Goal: Navigation & Orientation: Find specific page/section

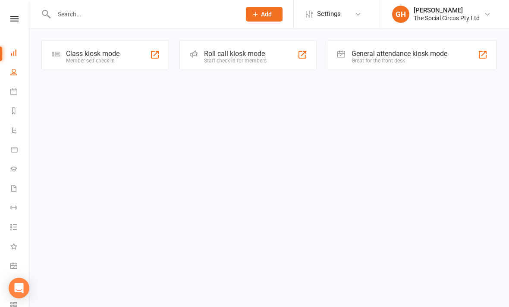
click at [20, 72] on link "People" at bounding box center [19, 72] width 19 height 19
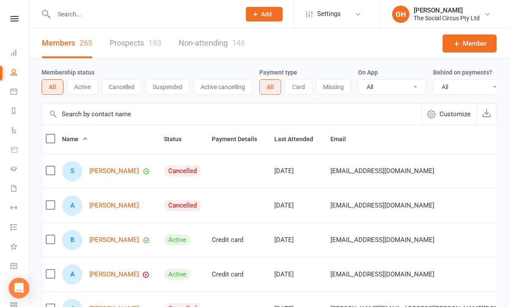
click at [14, 88] on icon at bounding box center [13, 91] width 7 height 7
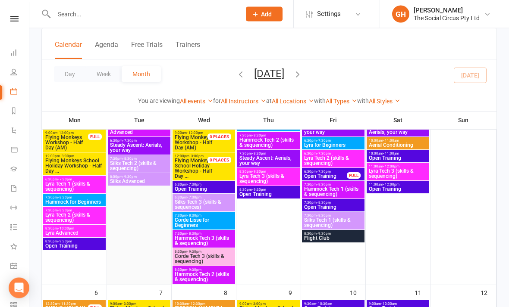
scroll to position [92, 0]
click at [188, 204] on span "Silks Tech 3 (skills & sequences)" at bounding box center [203, 205] width 59 height 10
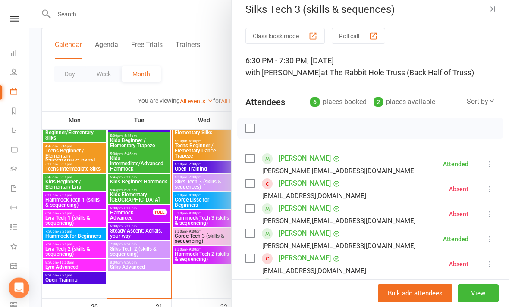
scroll to position [447, 0]
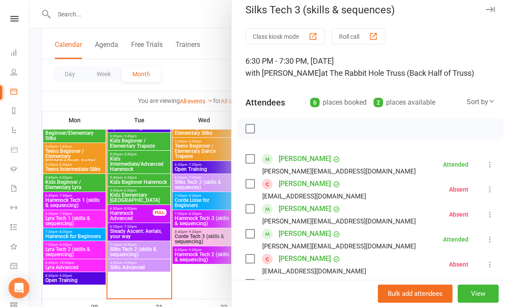
click at [193, 185] on div at bounding box center [268, 153] width 479 height 307
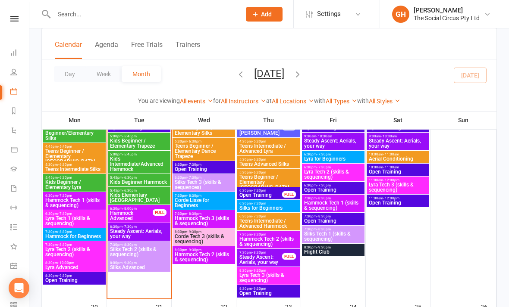
click at [193, 185] on span "Silks Tech 3 (skills & sequences)" at bounding box center [203, 185] width 59 height 10
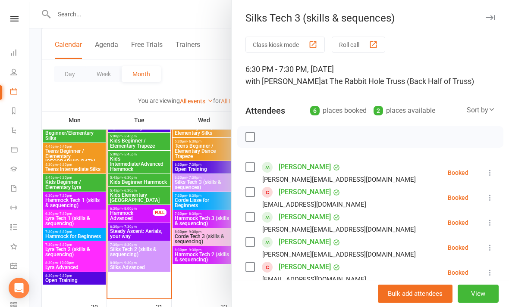
click at [197, 237] on div at bounding box center [268, 153] width 479 height 307
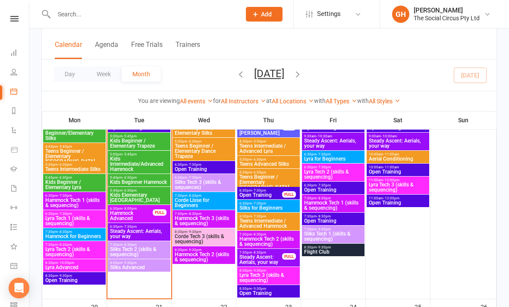
click at [196, 235] on span "Corde Tech 3 (skills & sequencing)" at bounding box center [203, 239] width 59 height 10
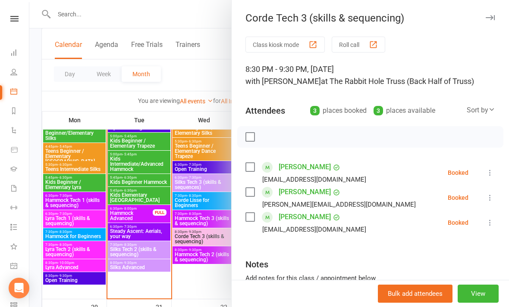
click at [192, 185] on div at bounding box center [268, 153] width 479 height 307
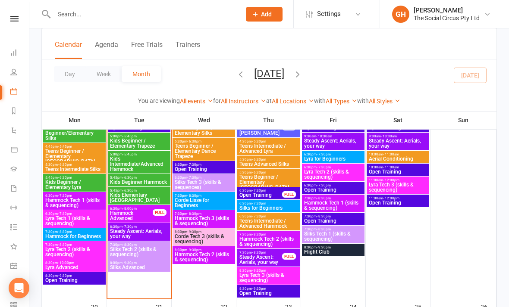
click at [192, 185] on span "Silks Tech 3 (skills & sequences)" at bounding box center [203, 185] width 59 height 10
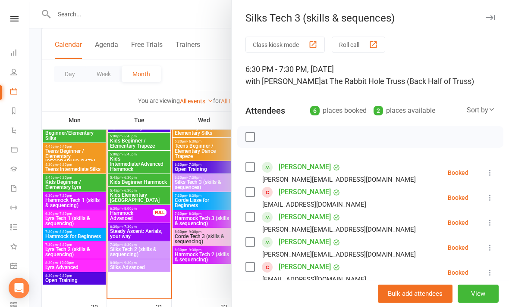
click at [267, 193] on span at bounding box center [267, 192] width 11 height 11
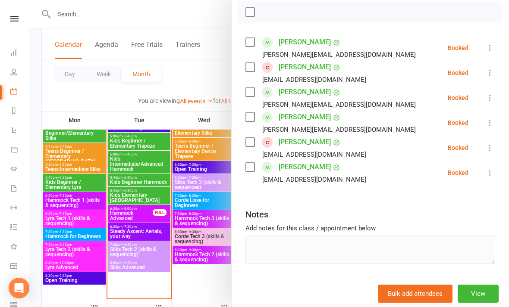
scroll to position [125, 0]
click at [201, 236] on div at bounding box center [268, 153] width 479 height 307
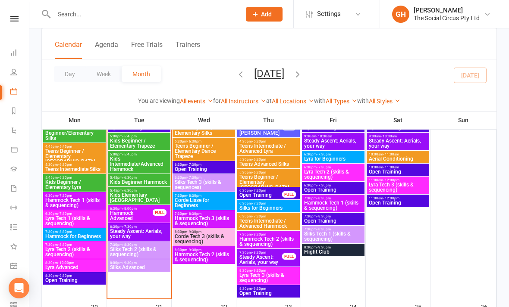
click at [201, 236] on span "Corde Tech 3 (skills & sequencing)" at bounding box center [203, 239] width 59 height 10
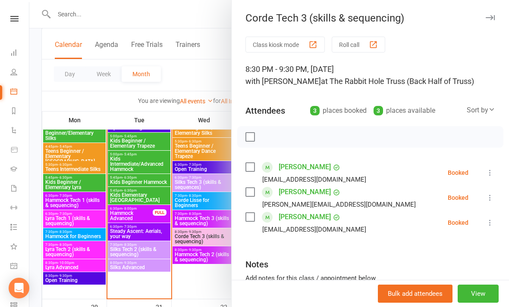
click at [201, 202] on div at bounding box center [268, 153] width 479 height 307
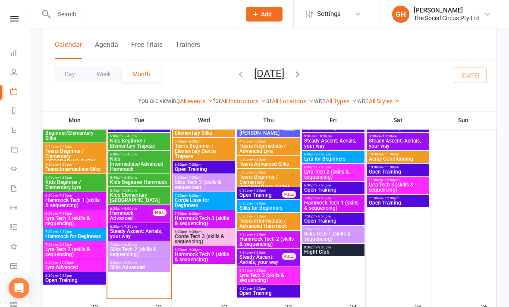
click at [201, 202] on span "Corde Lisse for Beginners" at bounding box center [203, 203] width 59 height 10
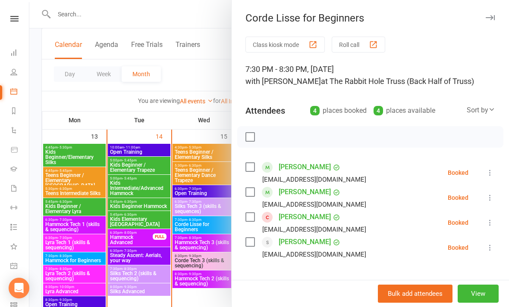
scroll to position [423, 0]
